Goal: Transaction & Acquisition: Purchase product/service

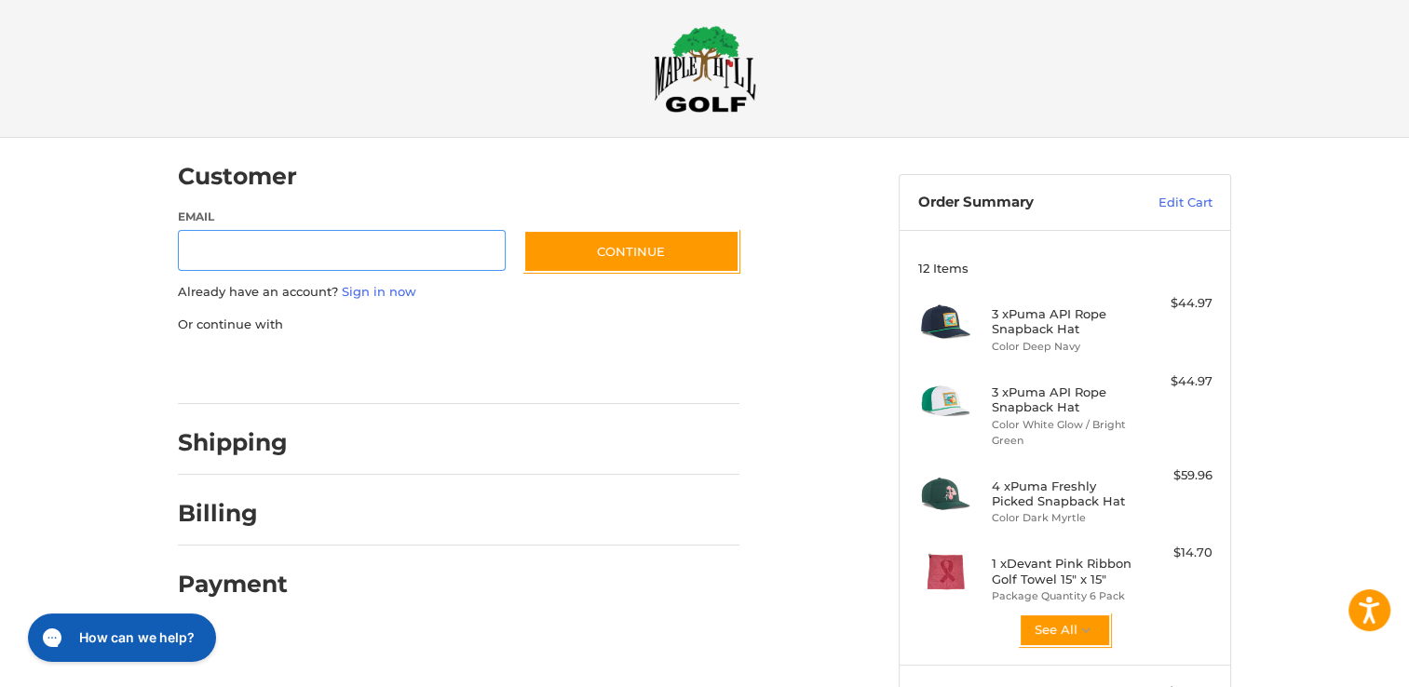
click at [318, 248] on input "Email" at bounding box center [342, 251] width 328 height 42
type input "**********"
click at [353, 286] on link "Sign in now" at bounding box center [379, 291] width 74 height 15
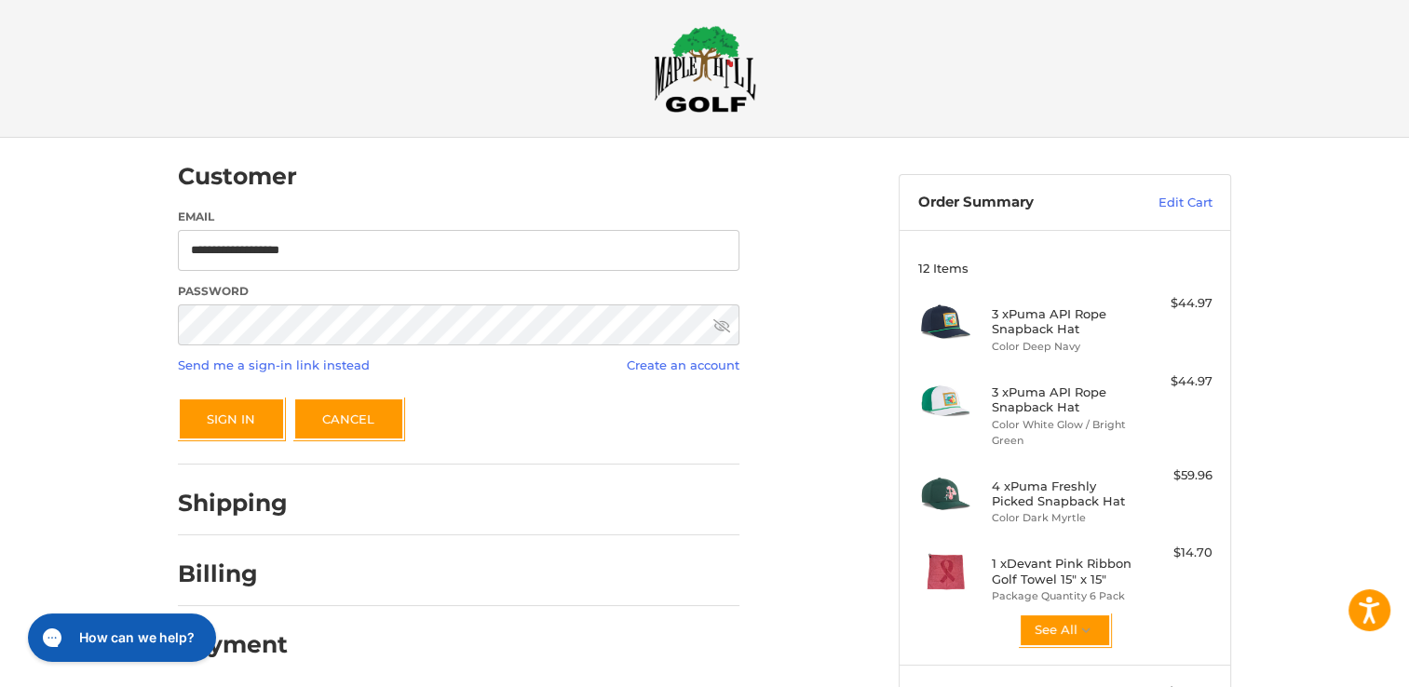
click at [663, 399] on div "Sign In Cancel" at bounding box center [459, 419] width 562 height 43
click at [265, 409] on button "Sign In" at bounding box center [231, 419] width 107 height 43
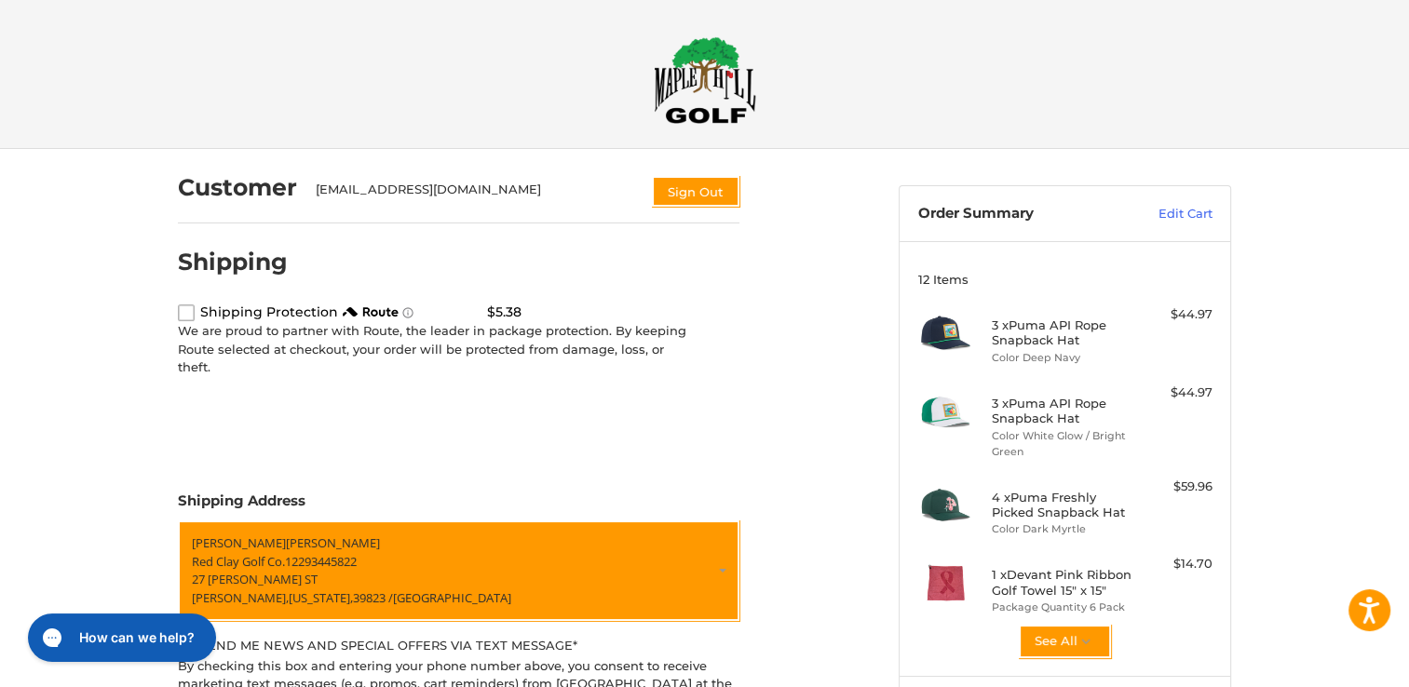
click at [191, 315] on label "route shipping protection selector element" at bounding box center [186, 313] width 17 height 17
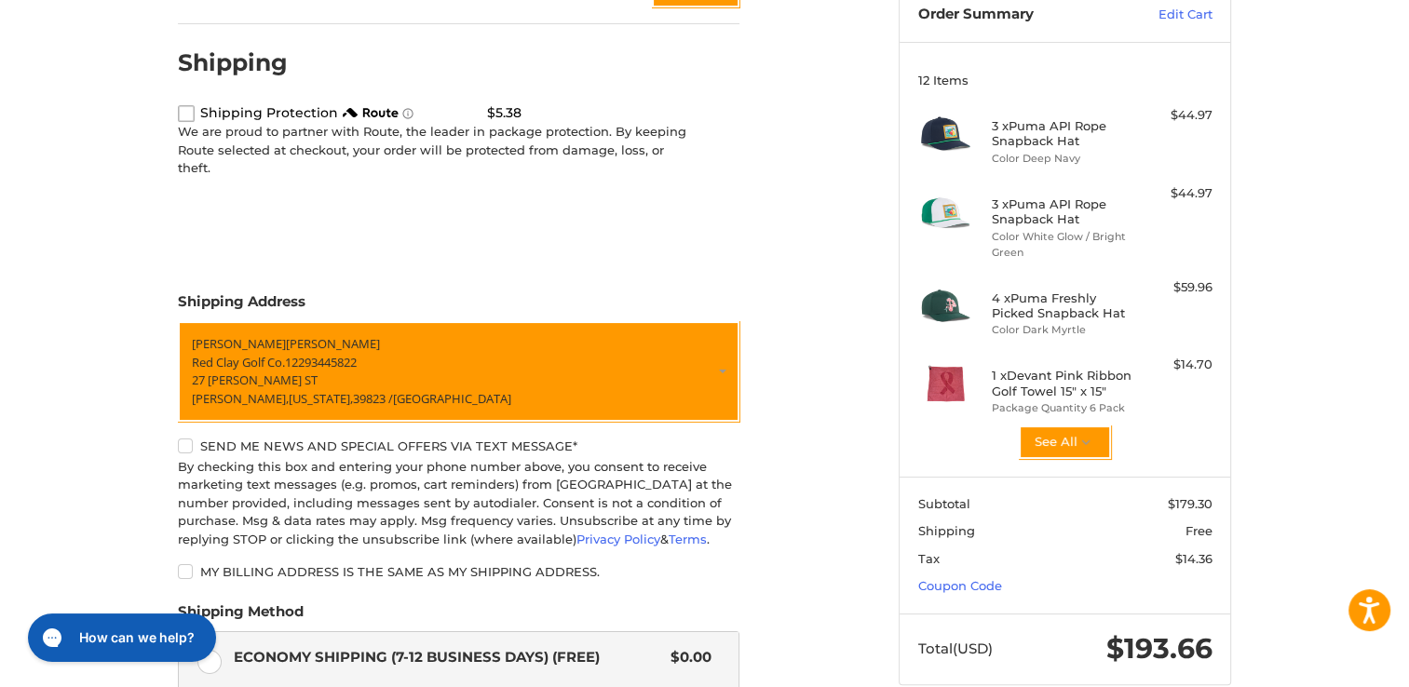
scroll to position [93, 0]
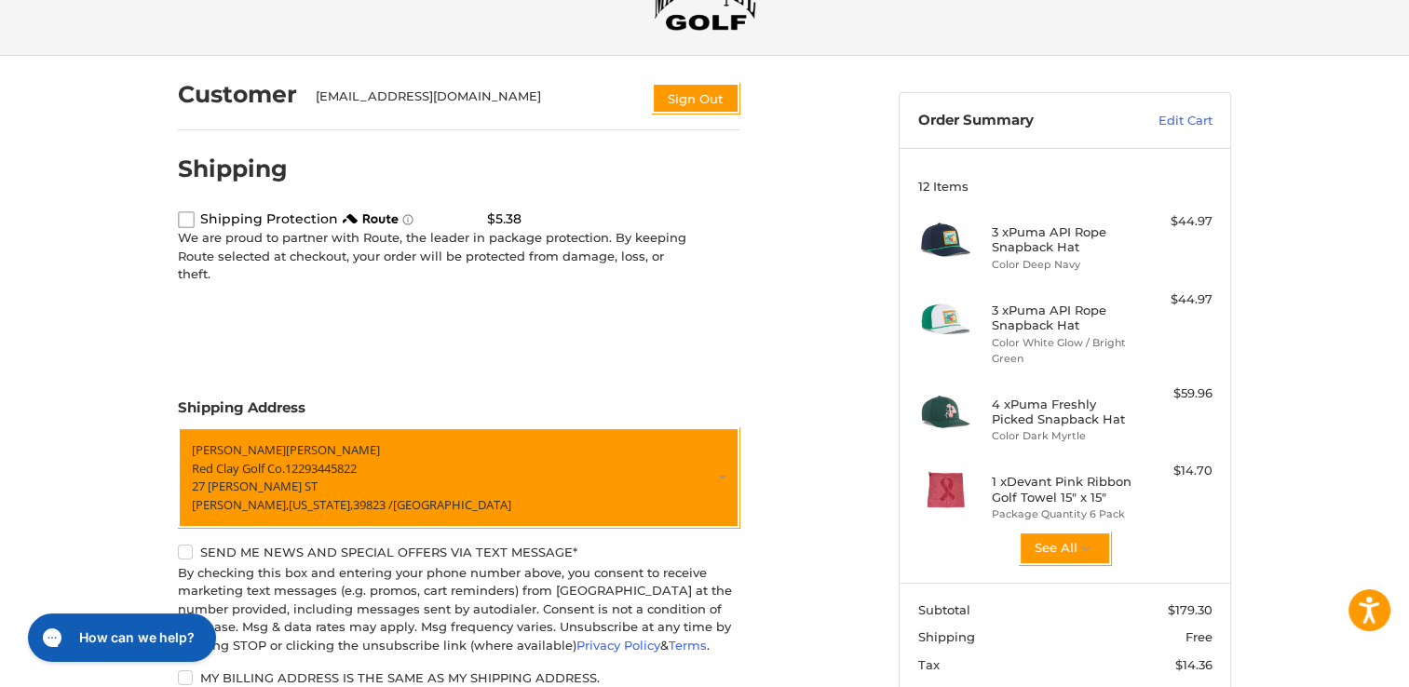
click at [190, 222] on label "route shipping protection selector element" at bounding box center [186, 219] width 17 height 17
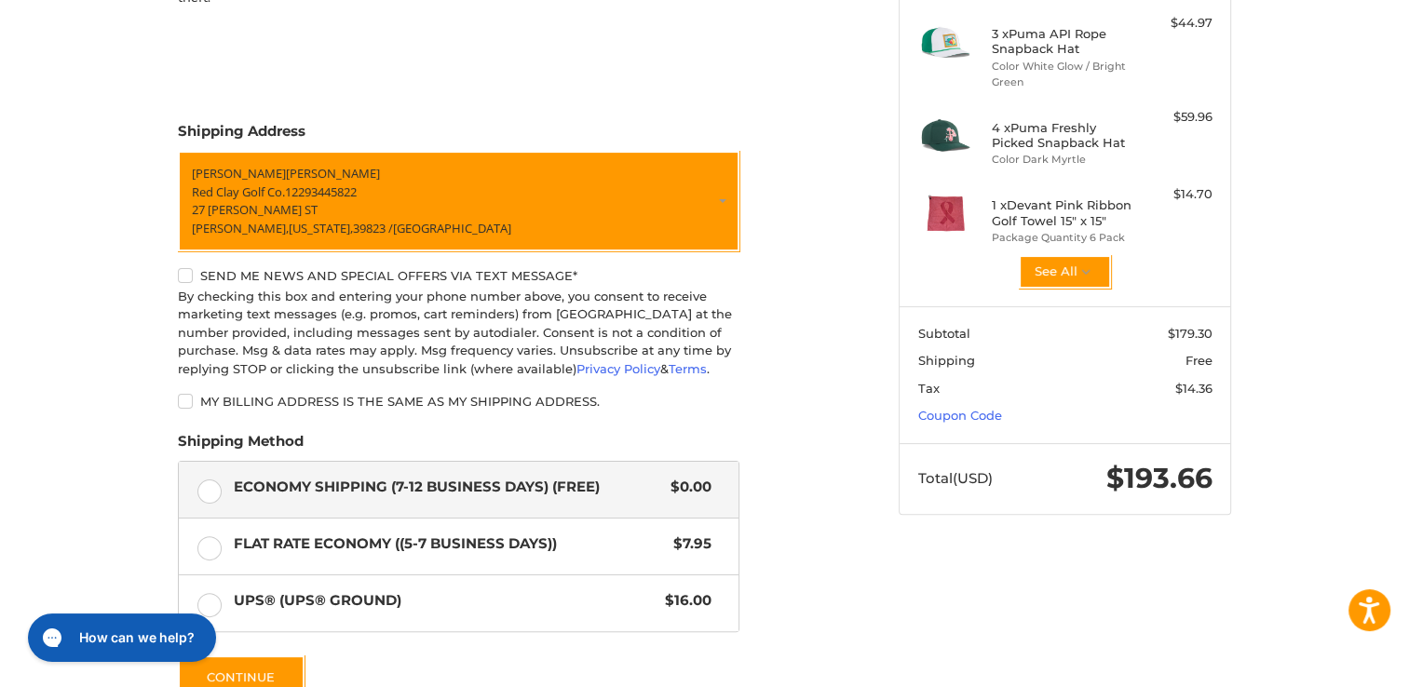
scroll to position [190, 0]
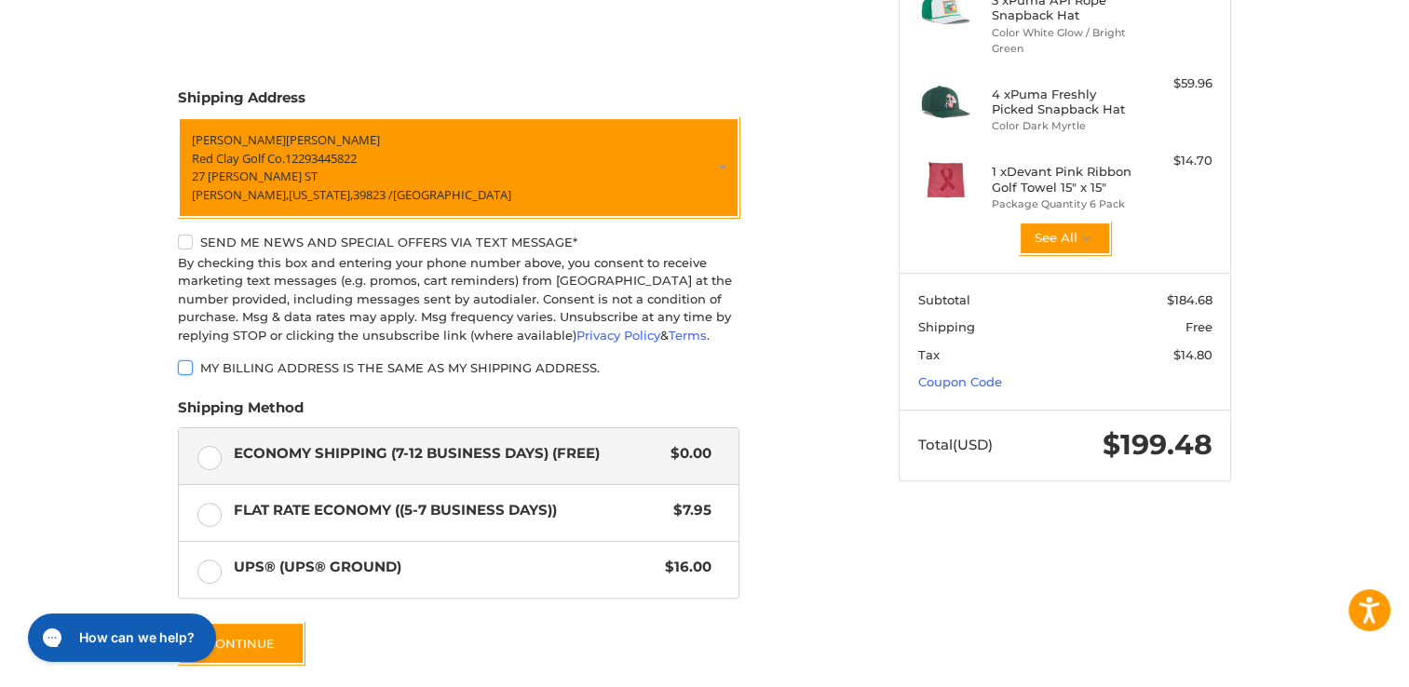
scroll to position [564, 0]
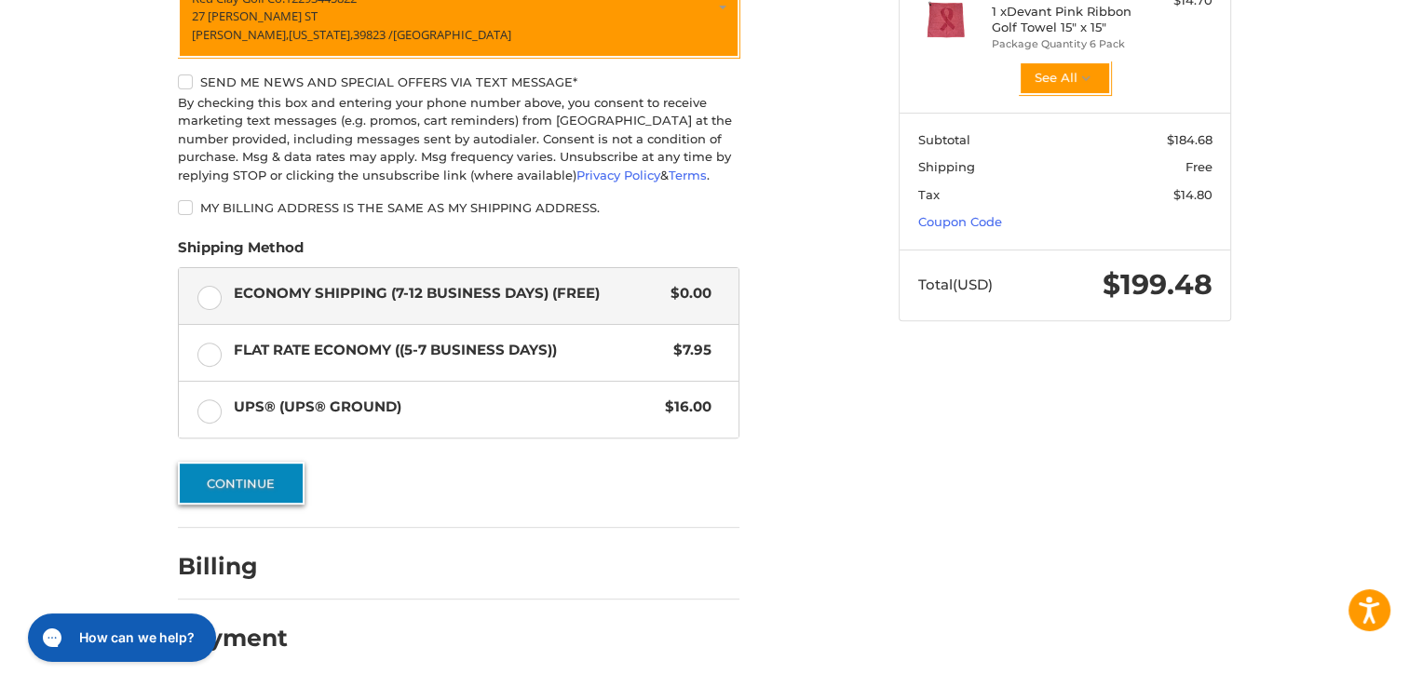
click at [275, 480] on button "Continue" at bounding box center [241, 483] width 127 height 43
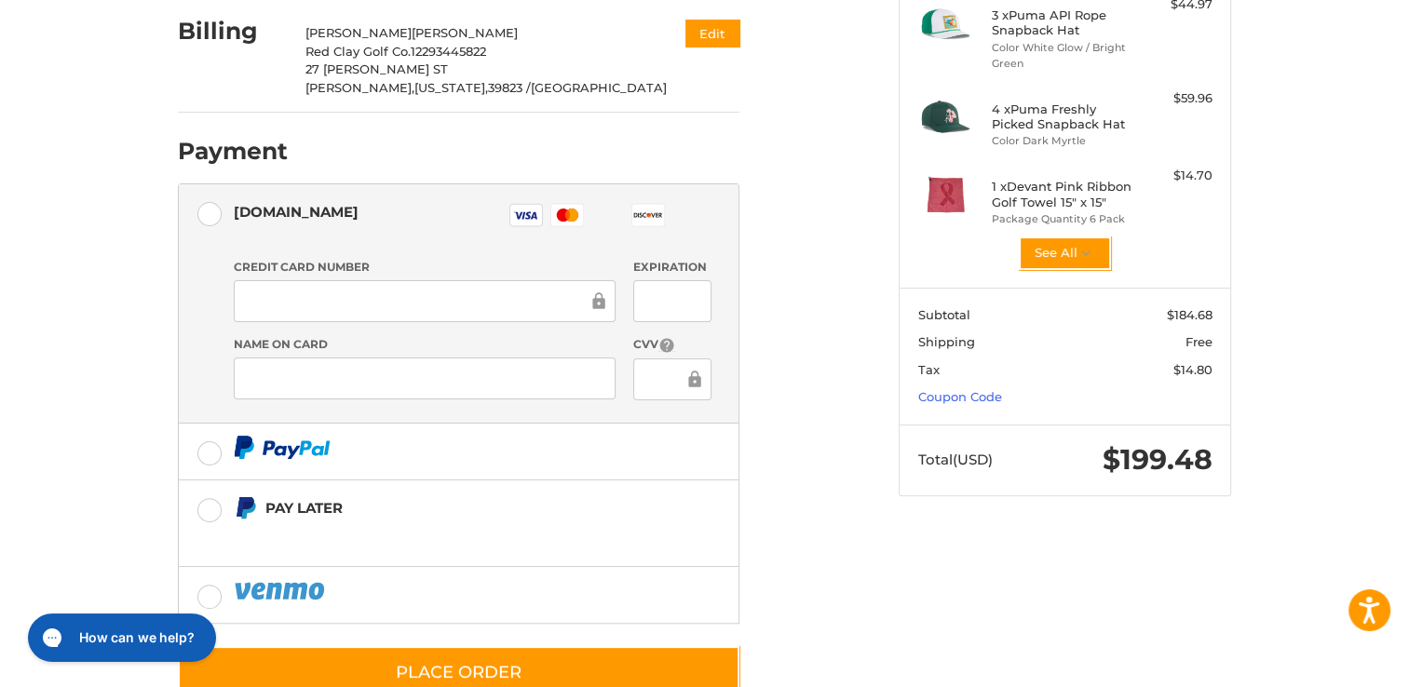
scroll to position [418, 0]
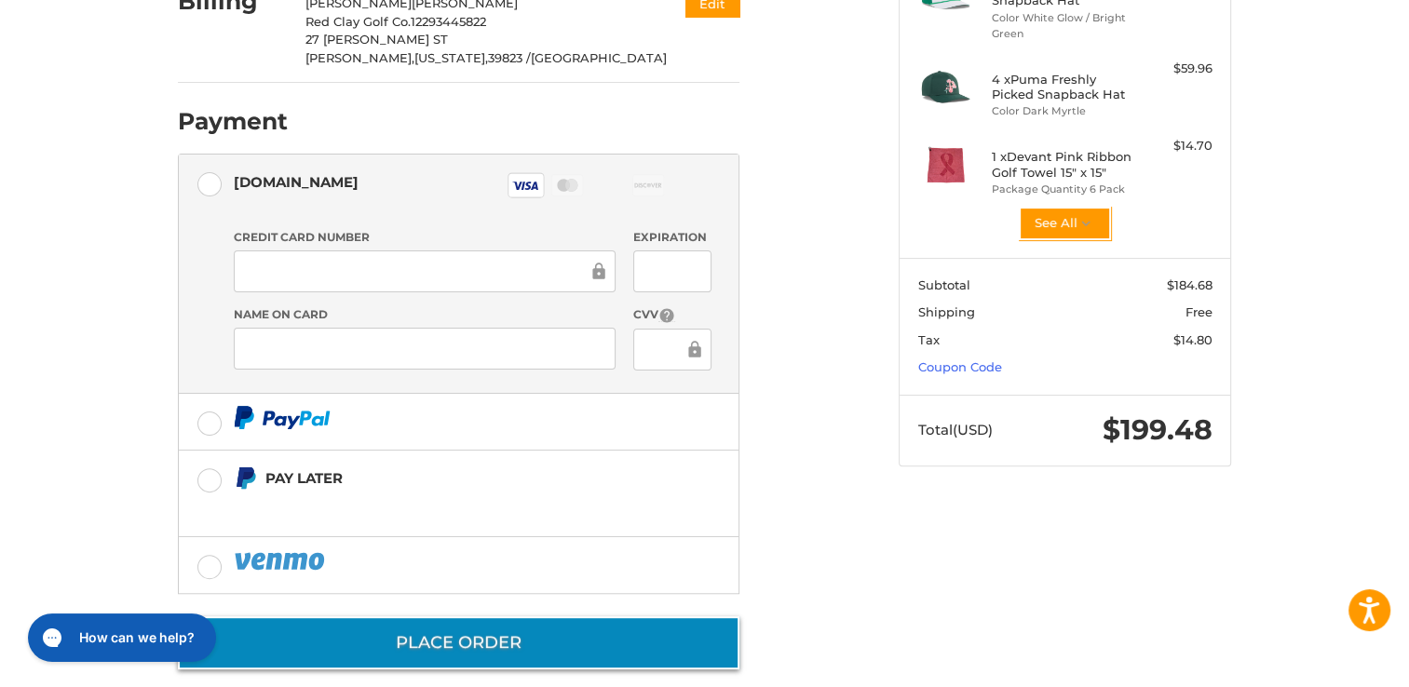
click at [477, 652] on button "Place Order" at bounding box center [459, 642] width 562 height 53
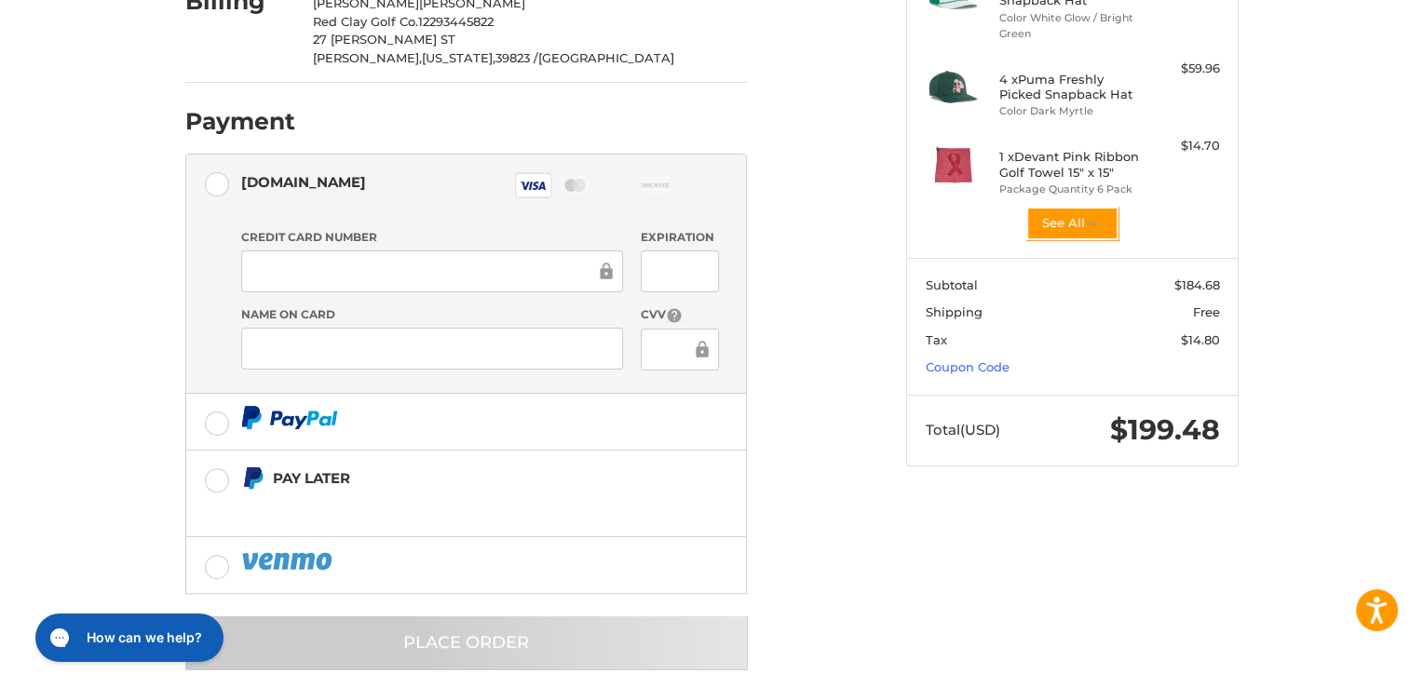
scroll to position [0, 0]
